Goal: Task Accomplishment & Management: Manage account settings

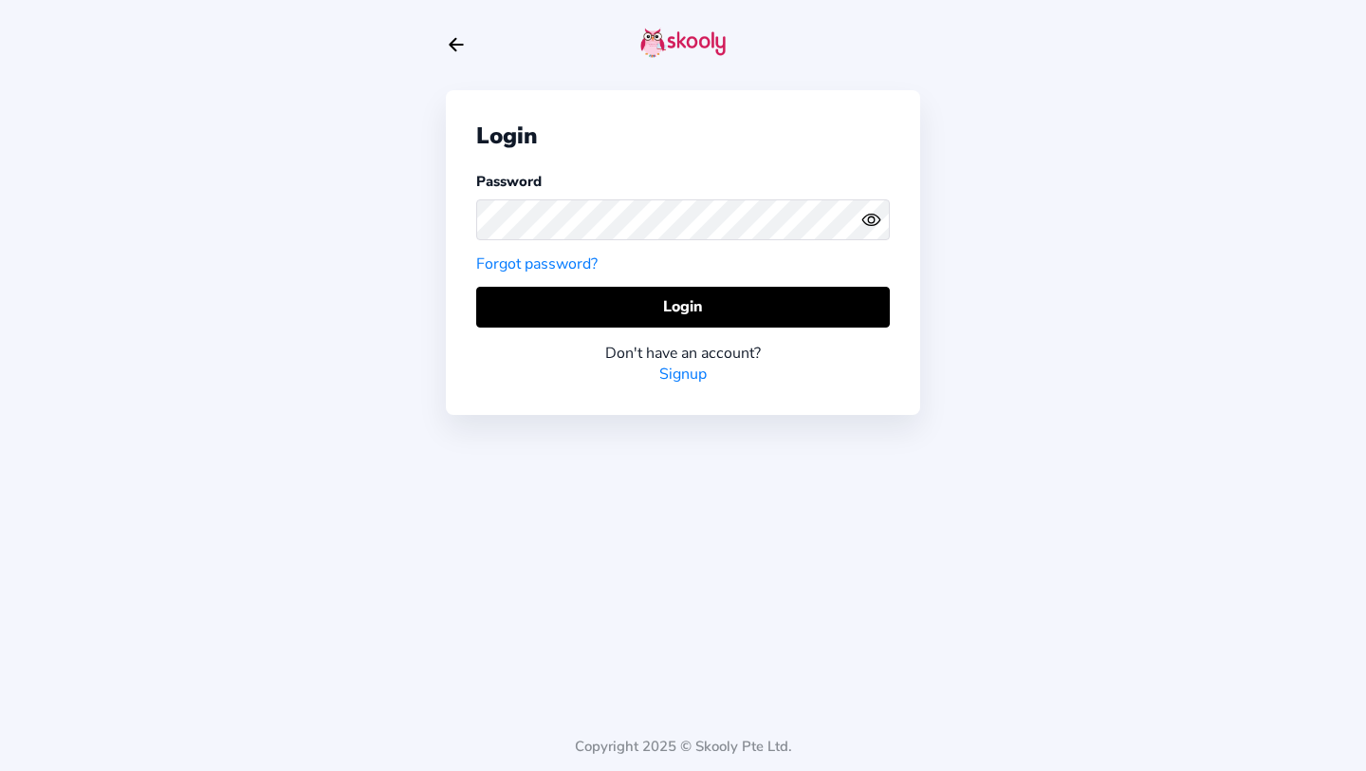
click at [440, 35] on div "Login Password Forgot password? Login Don't have an account? Signup Copyright 2…" at bounding box center [683, 385] width 1366 height 771
click at [455, 42] on icon "Arrow Back" at bounding box center [456, 44] width 21 height 21
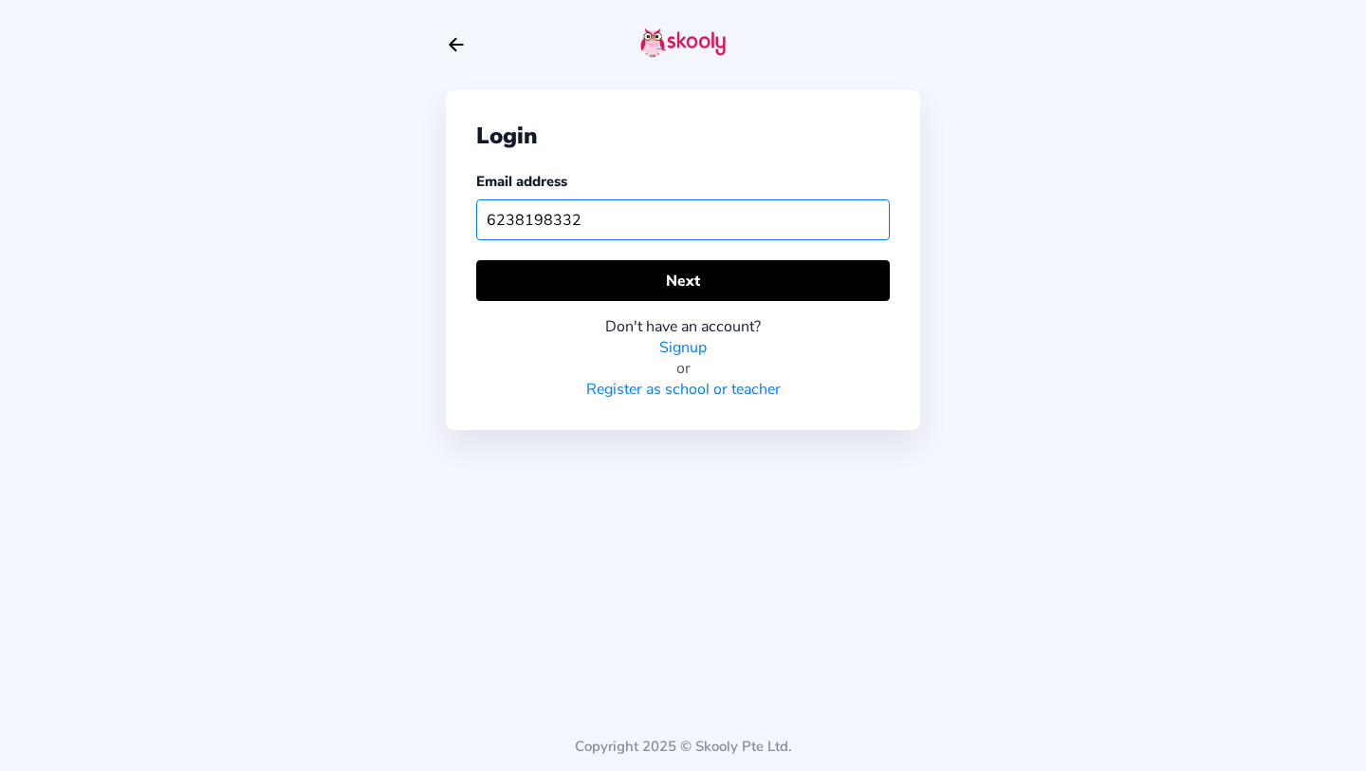
click at [523, 215] on input "6238198332" at bounding box center [683, 219] width 414 height 41
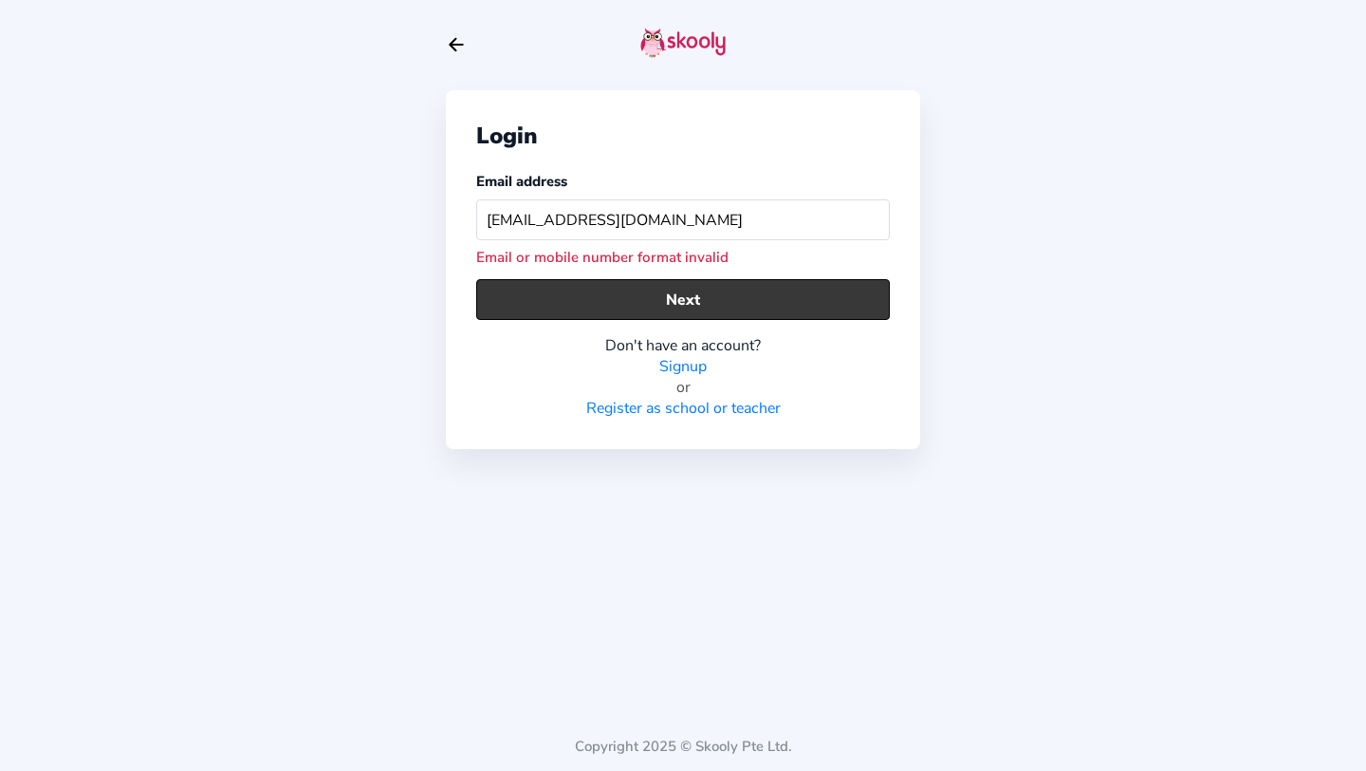
click at [596, 306] on button "Next" at bounding box center [683, 299] width 414 height 41
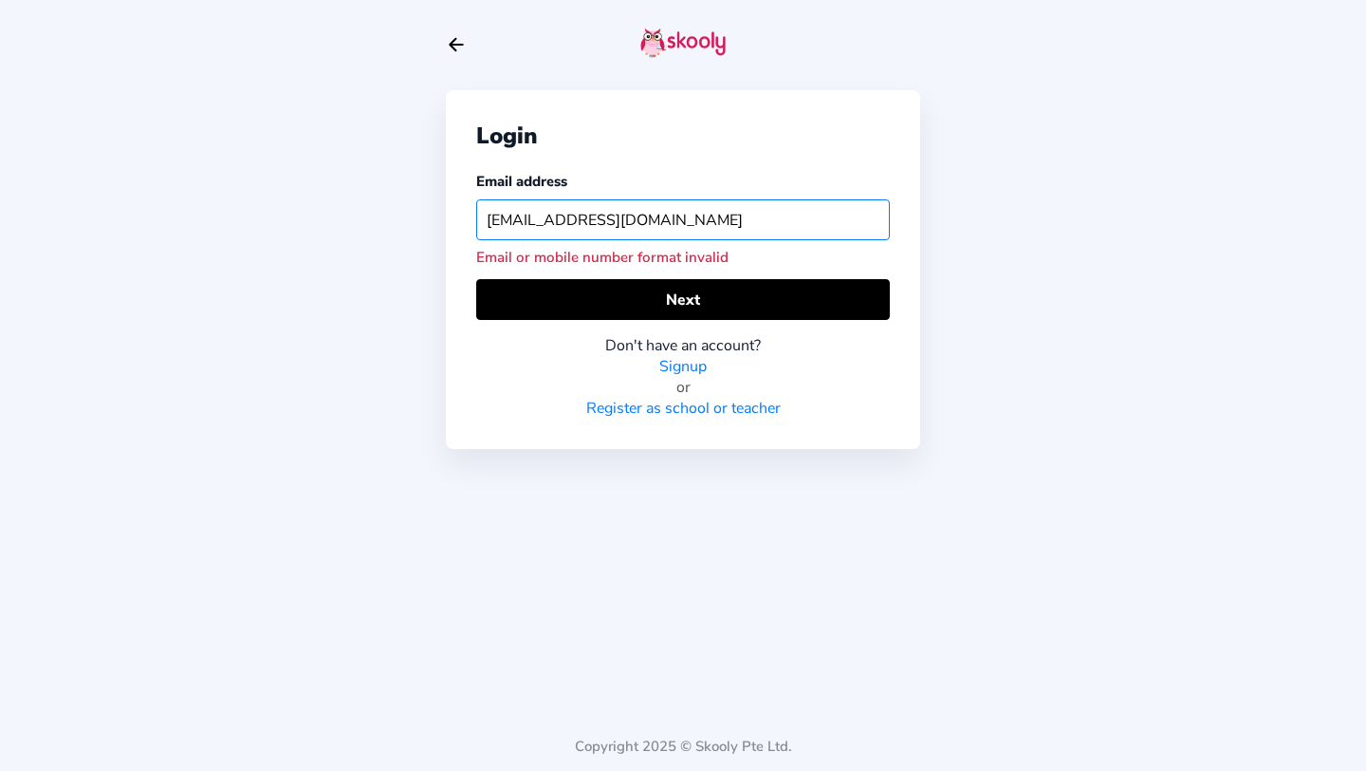
click at [612, 233] on input "[EMAIL_ADDRESS][DOMAIN_NAME]" at bounding box center [683, 219] width 414 height 41
type input "va"
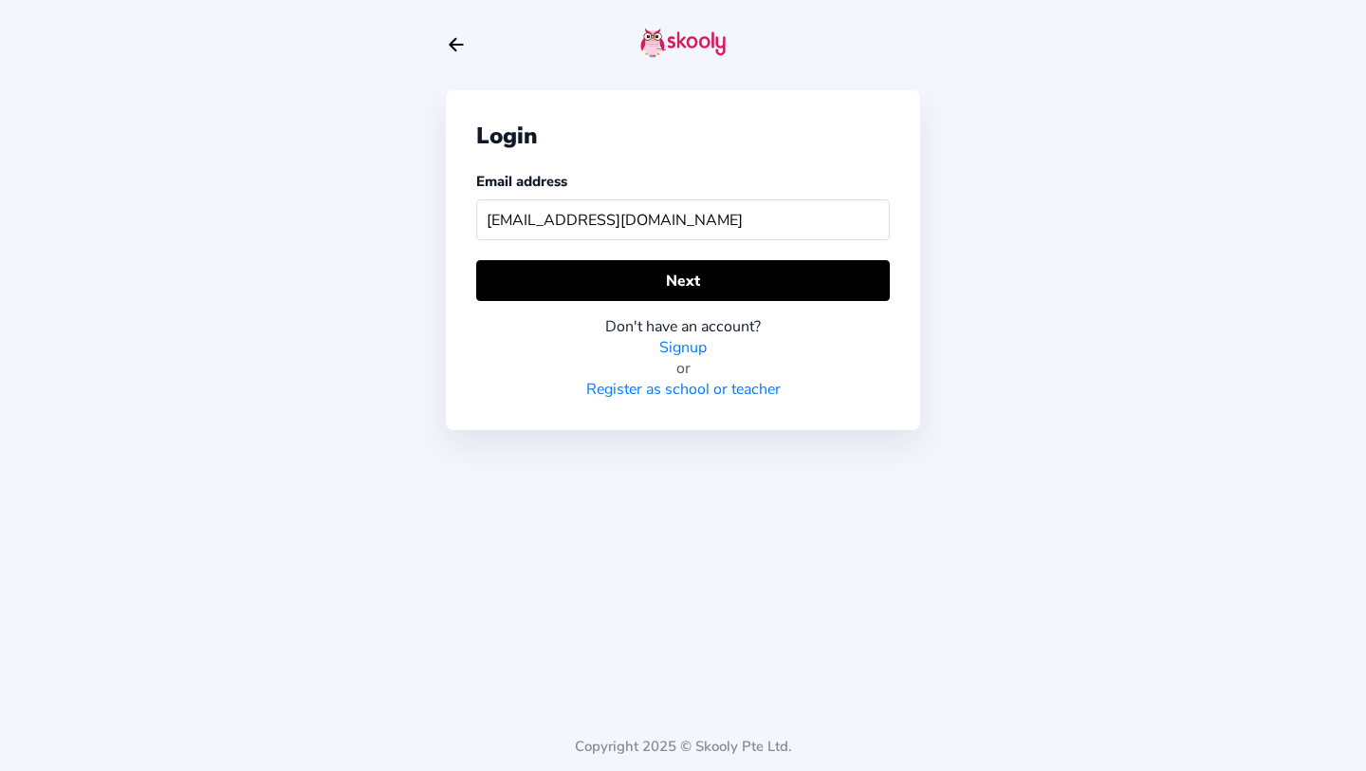
type input "[EMAIL_ADDRESS][DOMAIN_NAME]"
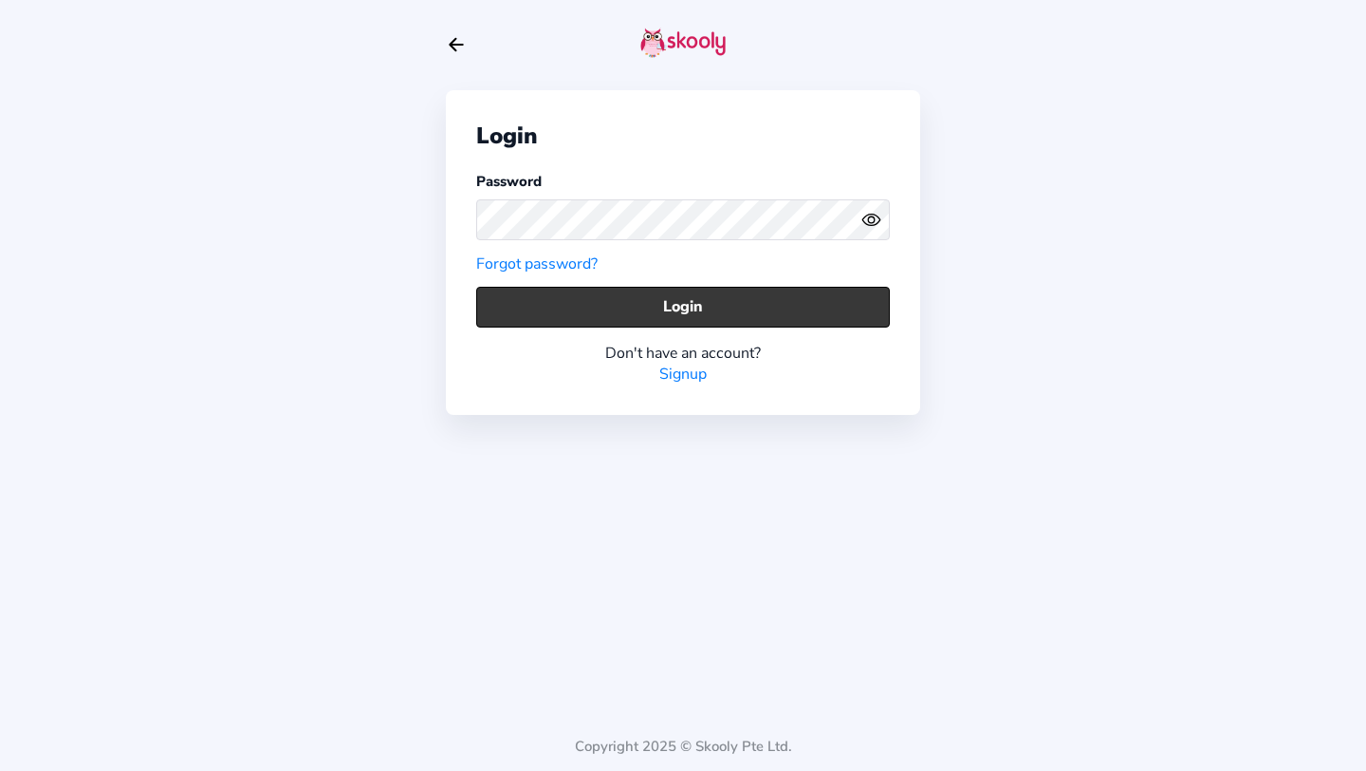
click at [620, 299] on button "Login" at bounding box center [683, 307] width 414 height 41
